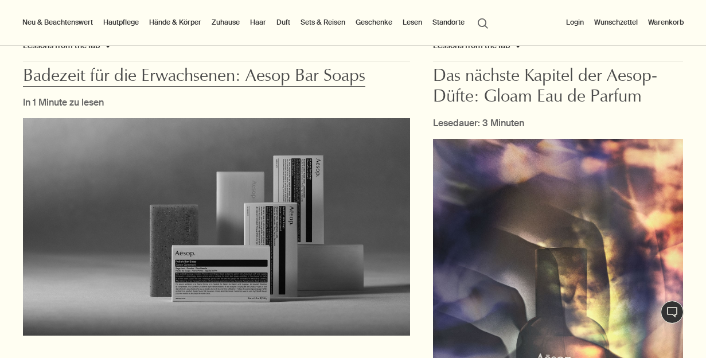
scroll to position [1622, 0]
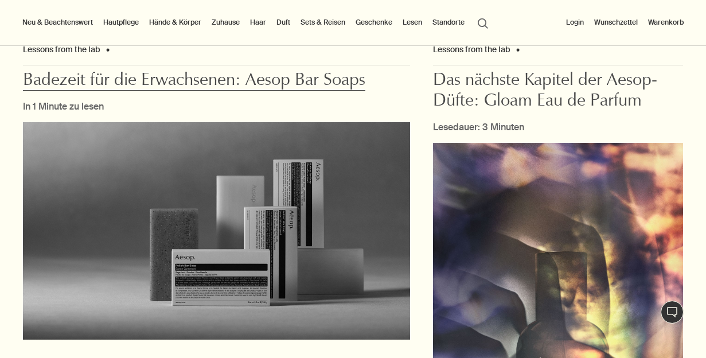
click at [294, 288] on img at bounding box center [216, 230] width 387 height 217
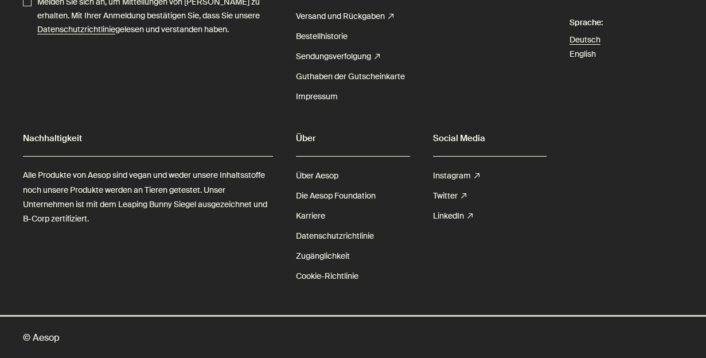
scroll to position [2681, 0]
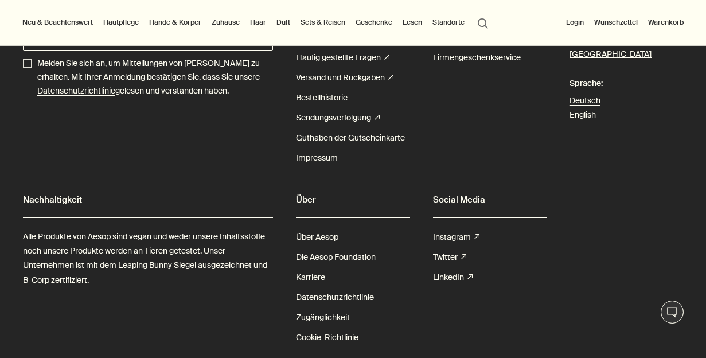
scroll to position [3748, 0]
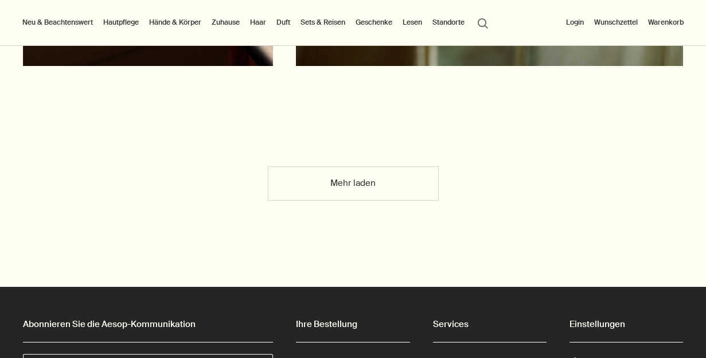
scroll to position [2464, 0]
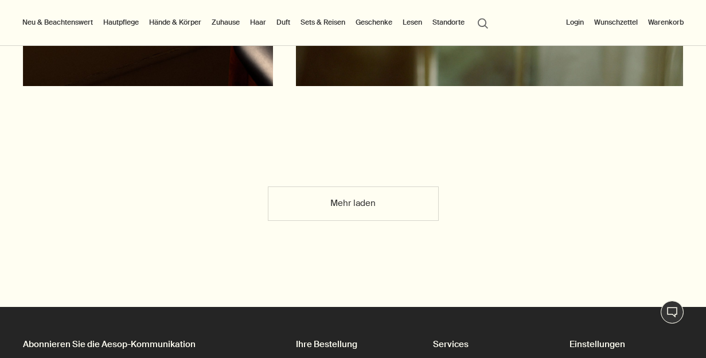
click at [352, 198] on button "Mehr laden" at bounding box center [353, 203] width 171 height 34
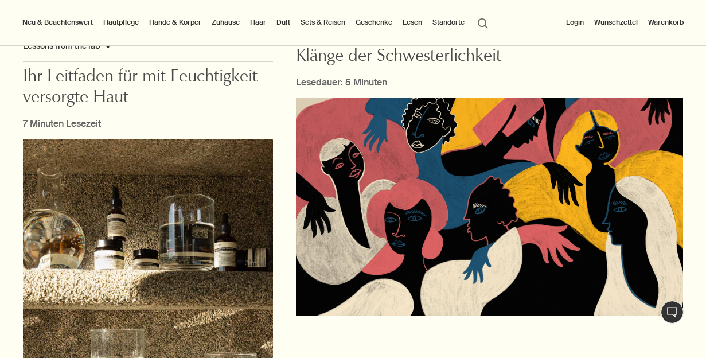
scroll to position [2571, 0]
